Goal: Task Accomplishment & Management: Use online tool/utility

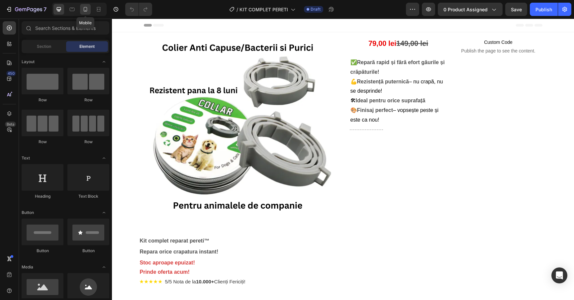
click at [85, 11] on icon at bounding box center [86, 9] width 4 height 5
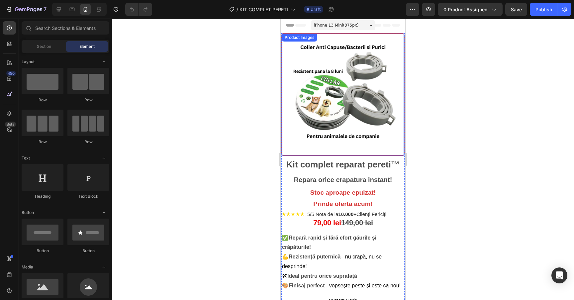
click at [382, 125] on img at bounding box center [343, 94] width 111 height 111
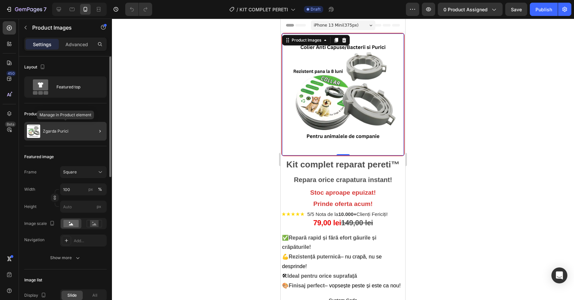
click at [74, 132] on div "Zgarda Purici" at bounding box center [65, 131] width 82 height 19
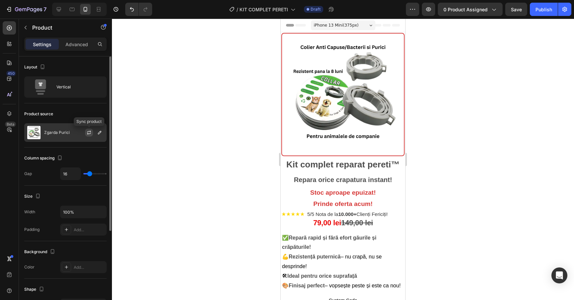
click at [89, 133] on icon "button" at bounding box center [88, 132] width 5 height 5
click at [100, 134] on icon "button" at bounding box center [99, 132] width 5 height 5
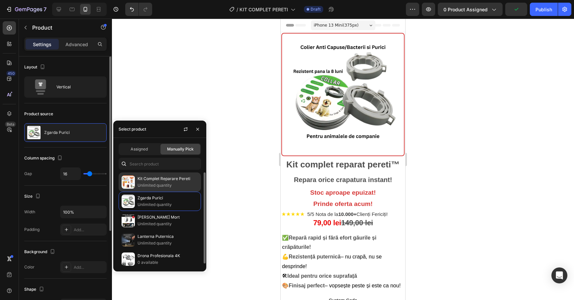
click at [160, 180] on p "Kit Complet Reparare Pereti" at bounding box center [168, 179] width 60 height 7
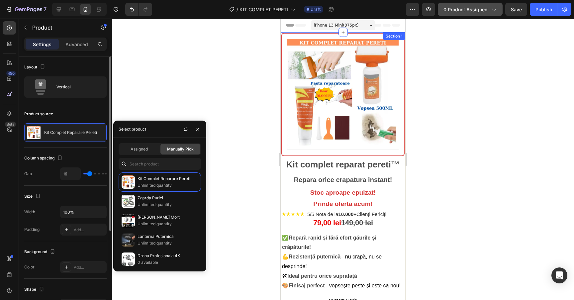
click at [451, 11] on span "0 product assigned" at bounding box center [466, 9] width 44 height 7
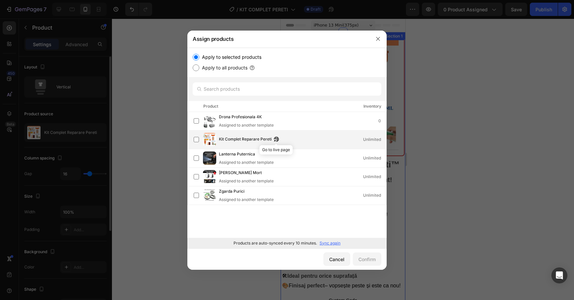
click at [274, 141] on icon "button" at bounding box center [275, 141] width 2 height 2
click at [313, 141] on div "Kit Complet Reparare Pereti Unlimited" at bounding box center [303, 139] width 168 height 7
click at [367, 255] on button "Confirm" at bounding box center [367, 259] width 29 height 13
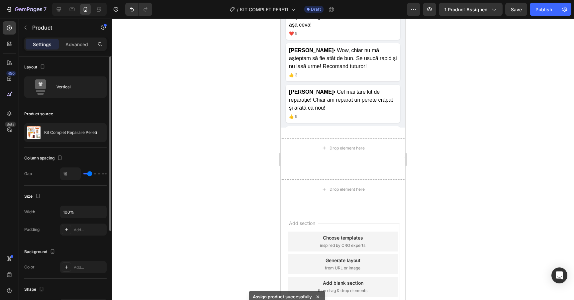
scroll to position [1434, 0]
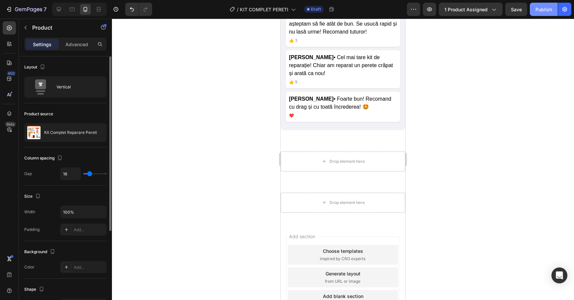
click at [551, 4] on button "Publish" at bounding box center [544, 9] width 28 height 13
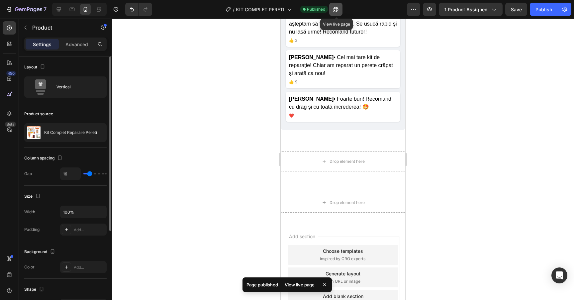
click at [332, 10] on button "button" at bounding box center [335, 9] width 13 height 13
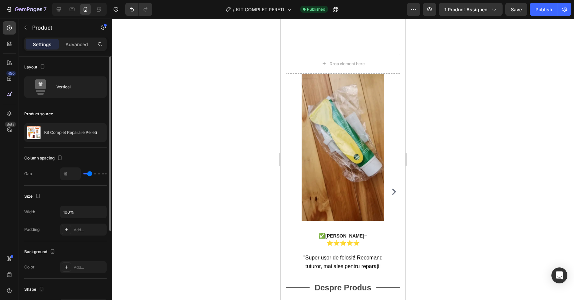
scroll to position [0, 0]
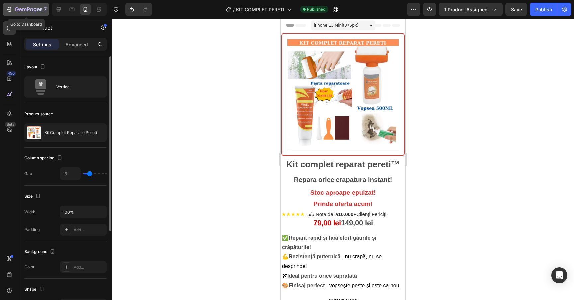
click at [8, 16] on button "7" at bounding box center [26, 9] width 47 height 13
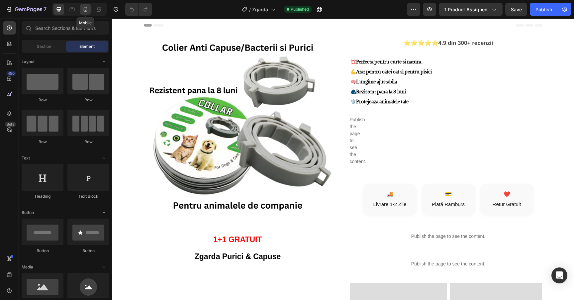
click at [87, 10] on icon at bounding box center [85, 9] width 7 height 7
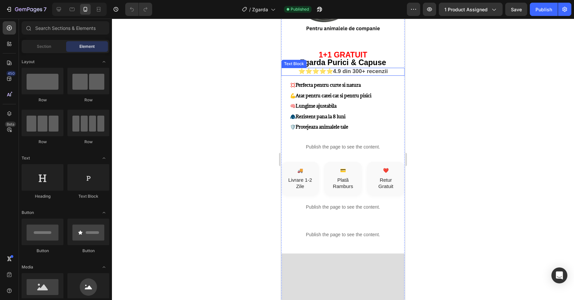
scroll to position [112, 0]
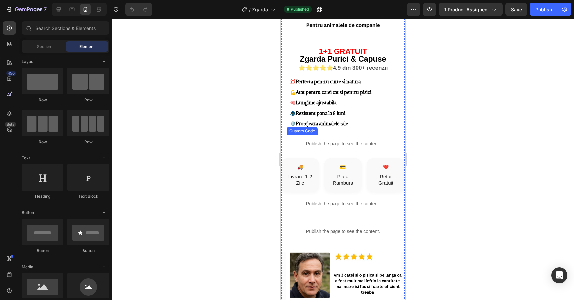
click at [352, 142] on p "Publish the page to see the content." at bounding box center [343, 143] width 113 height 7
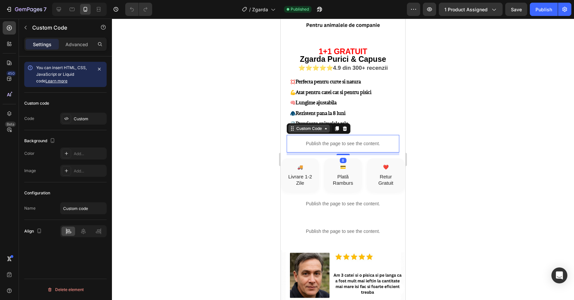
click at [328, 127] on icon at bounding box center [325, 128] width 5 height 5
click at [328, 144] on p "Publish the page to see the content." at bounding box center [343, 143] width 113 height 7
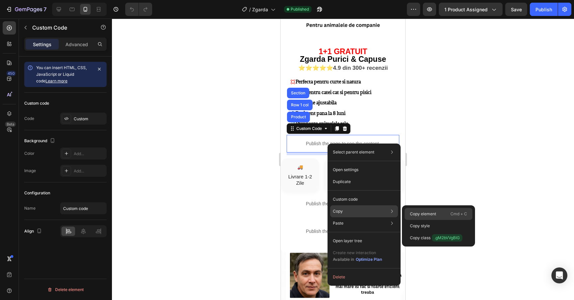
click at [438, 214] on div "Copy element Cmd + C" at bounding box center [439, 214] width 68 height 12
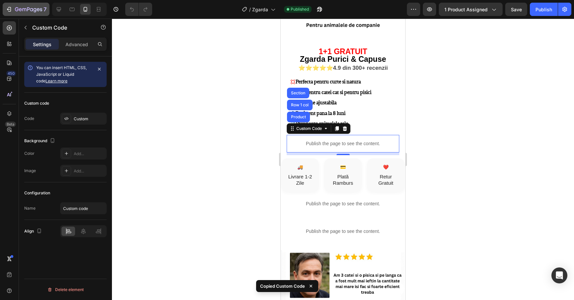
click at [6, 9] on icon "button" at bounding box center [9, 9] width 7 height 7
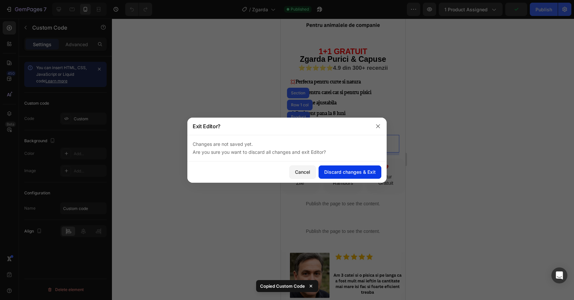
click at [337, 173] on div "Discard changes & Exit" at bounding box center [350, 172] width 52 height 7
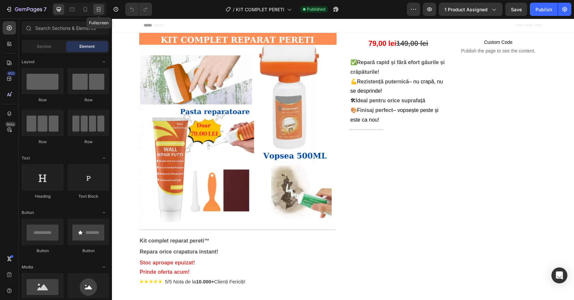
click at [95, 5] on div at bounding box center [98, 9] width 11 height 11
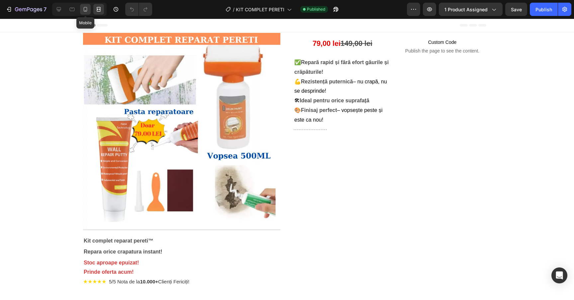
click at [86, 7] on icon at bounding box center [86, 9] width 4 height 5
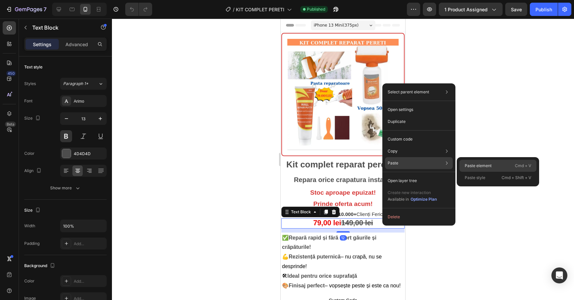
click at [499, 168] on div "Paste element Cmd + V" at bounding box center [498, 166] width 77 height 12
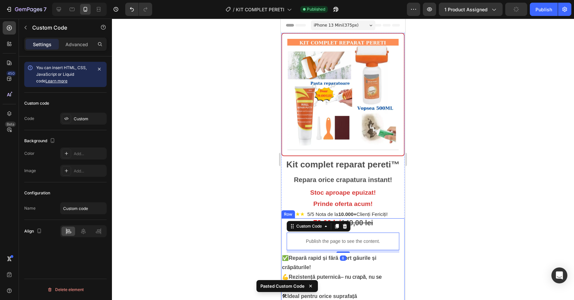
click at [460, 213] on div at bounding box center [343, 160] width 462 height 282
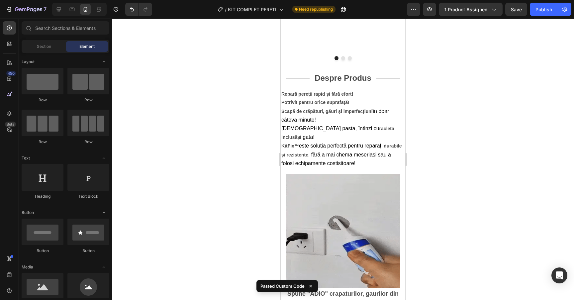
scroll to position [503, 0]
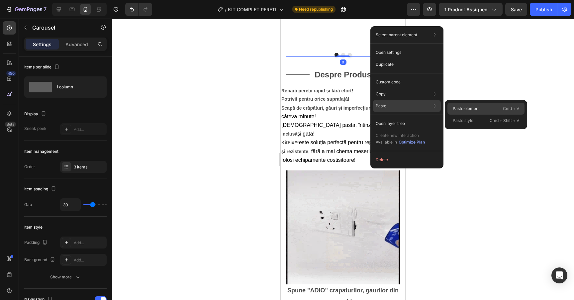
click at [478, 106] on p "Paste element" at bounding box center [466, 109] width 27 height 6
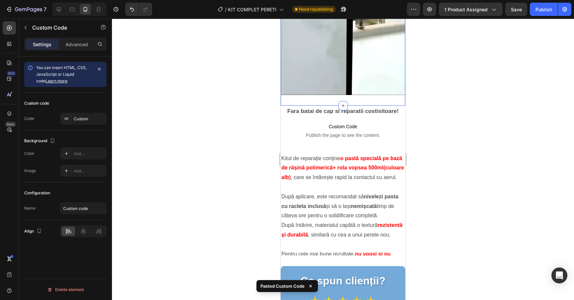
scroll to position [1048, 0]
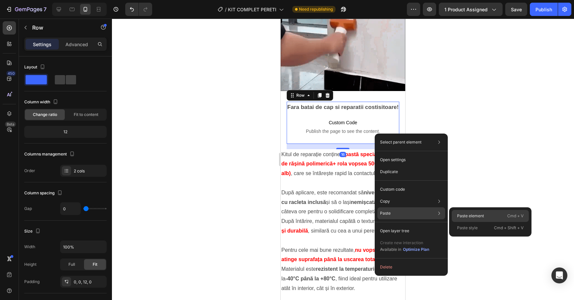
click at [477, 212] on div "Paste element Cmd + V" at bounding box center [490, 216] width 77 height 12
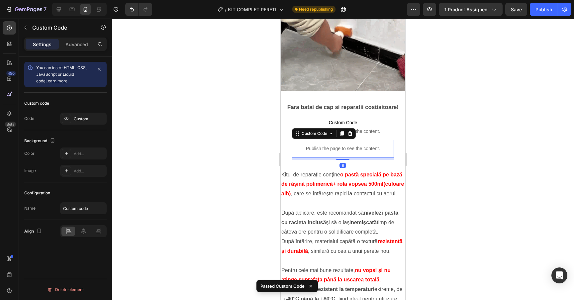
click at [456, 150] on div at bounding box center [343, 160] width 462 height 282
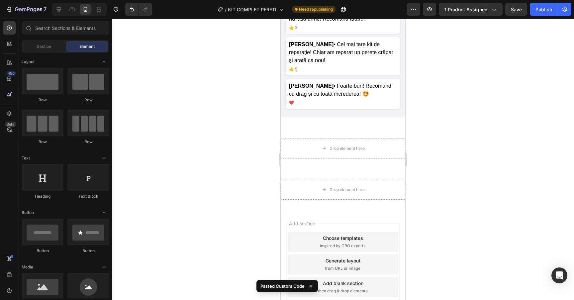
scroll to position [1673, 0]
click at [544, 14] on button "Publish" at bounding box center [544, 9] width 28 height 13
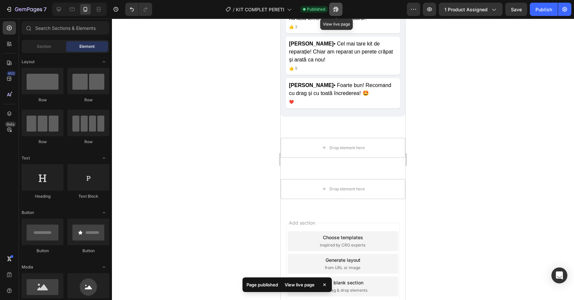
click at [334, 4] on button "button" at bounding box center [335, 9] width 13 height 13
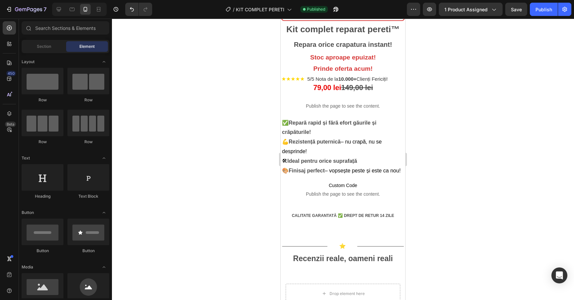
scroll to position [0, 0]
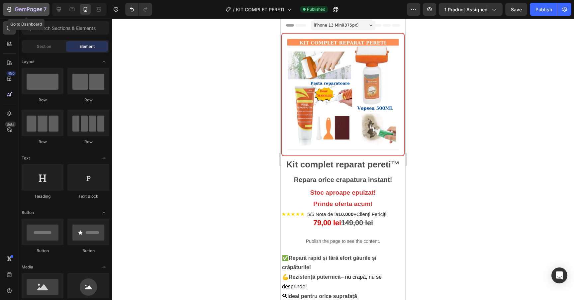
click at [9, 6] on icon "button" at bounding box center [9, 9] width 7 height 7
